Goal: Navigation & Orientation: Find specific page/section

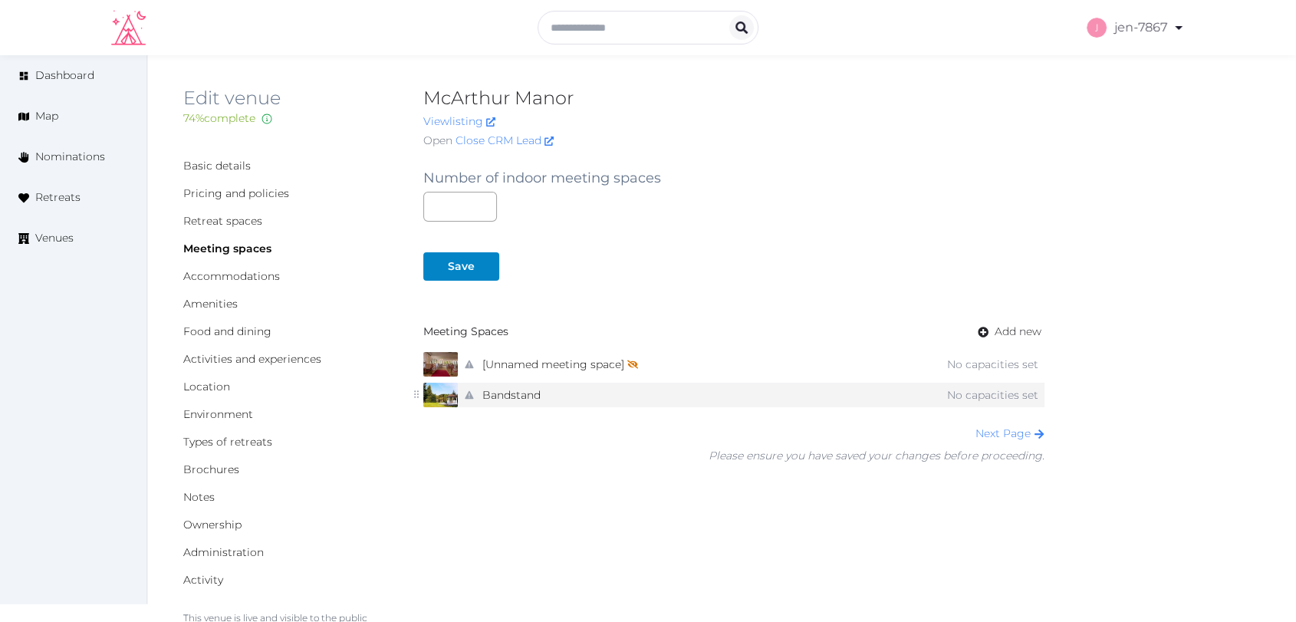
click at [438, 395] on img at bounding box center [440, 395] width 35 height 25
click at [415, 394] on icon at bounding box center [416, 394] width 5 height 8
click at [416, 393] on icon at bounding box center [416, 394] width 11 height 11
click at [215, 467] on link "Brochures" at bounding box center [211, 469] width 56 height 14
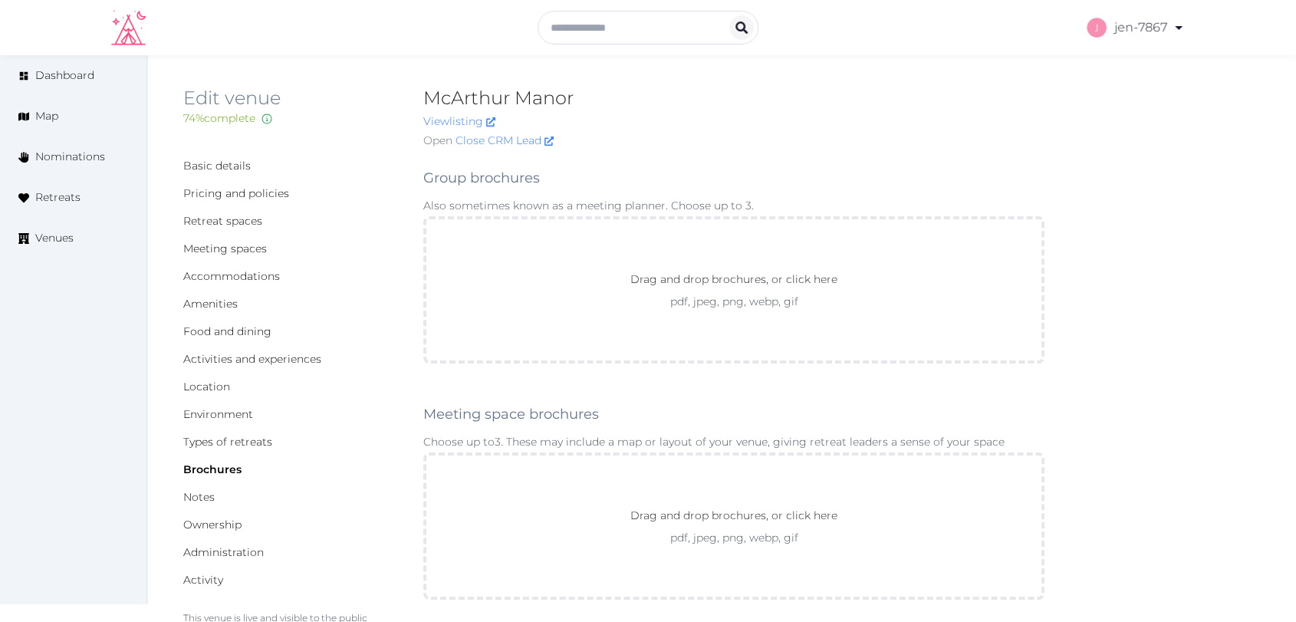
click at [231, 165] on link "Basic details" at bounding box center [216, 166] width 67 height 14
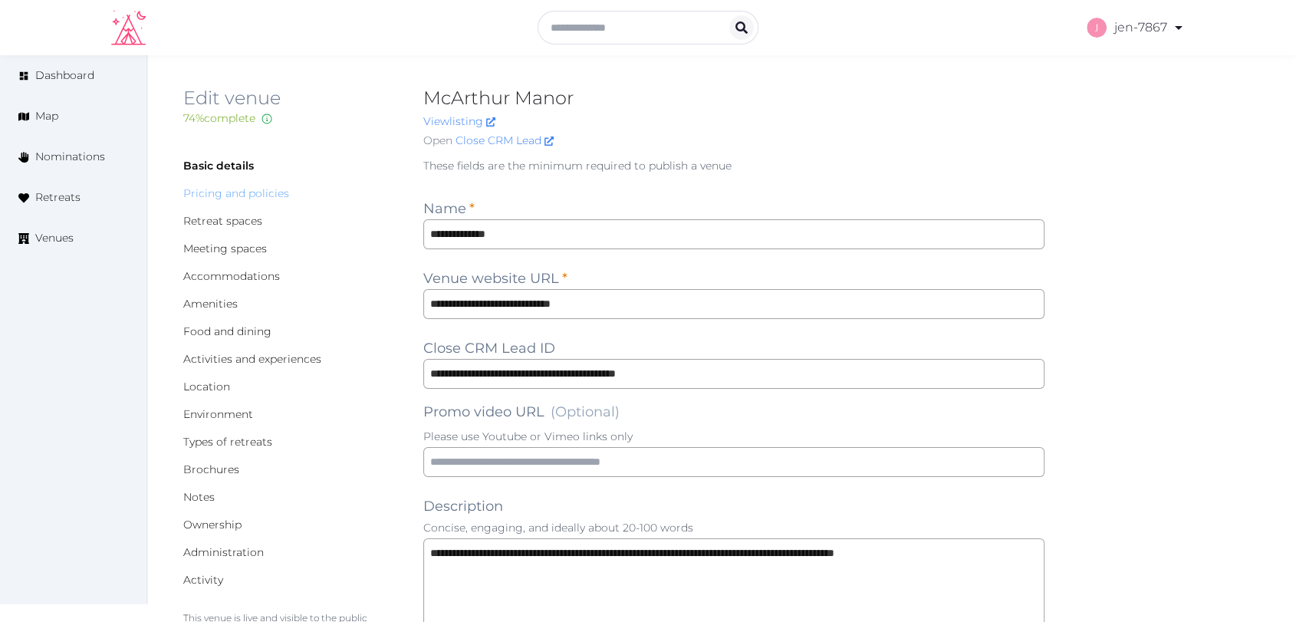
click at [245, 187] on link "Pricing and policies" at bounding box center [236, 193] width 106 height 14
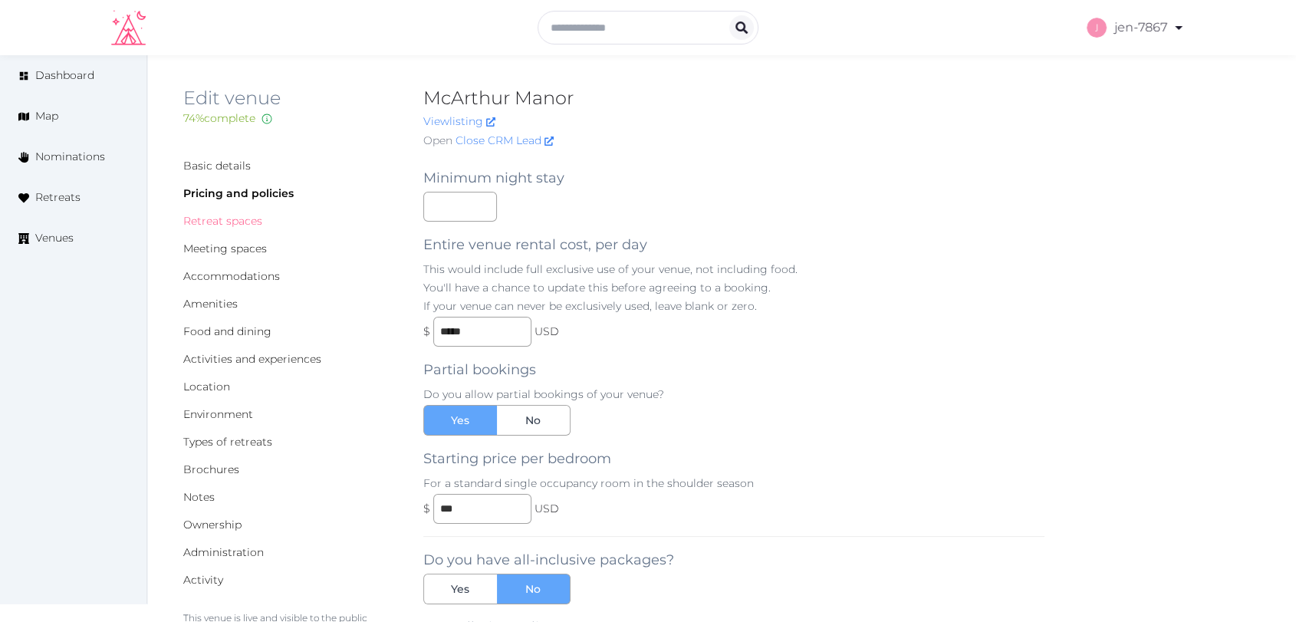
click at [239, 219] on link "Retreat spaces" at bounding box center [222, 221] width 79 height 14
